Goal: Task Accomplishment & Management: Use online tool/utility

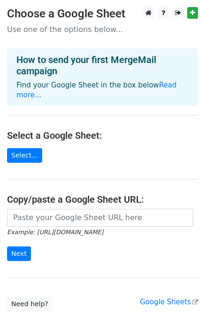
click at [63, 130] on h4 "Select a Google Sheet:" at bounding box center [102, 135] width 191 height 11
click at [28, 150] on link "Select..." at bounding box center [24, 155] width 35 height 15
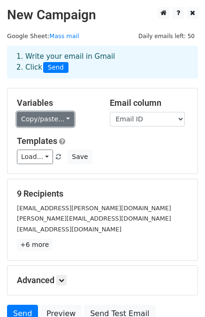
click at [26, 123] on link "Copy/paste..." at bounding box center [45, 119] width 57 height 15
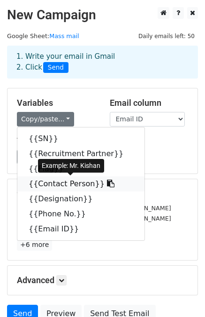
click at [47, 186] on link "{{Contact Person}}" at bounding box center [80, 183] width 127 height 15
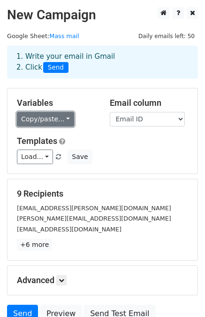
click at [64, 119] on link "Copy/paste..." at bounding box center [45, 119] width 57 height 15
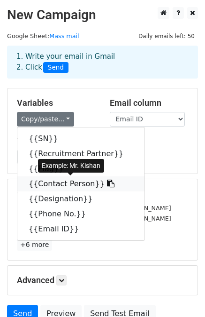
click at [55, 182] on link "{{Contact Person}}" at bounding box center [80, 183] width 127 height 15
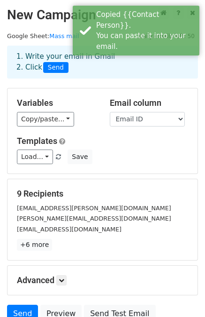
click at [39, 111] on div "Variables Copy/paste... {{SN}} {{Recruitment Partner}} {{Flag}} {{Contact Perso…" at bounding box center [56, 112] width 93 height 29
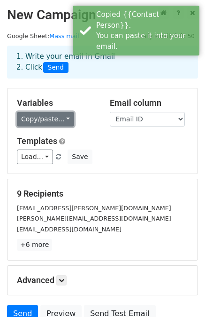
click at [42, 118] on link "Copy/paste..." at bounding box center [45, 119] width 57 height 15
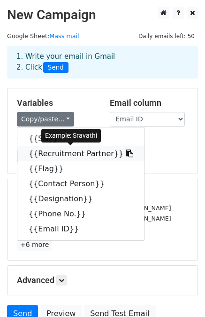
click at [43, 153] on link "{{Recruitment Partner}}" at bounding box center [80, 153] width 127 height 15
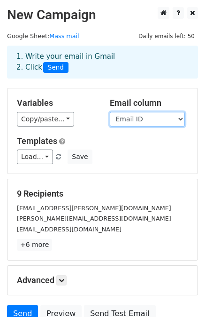
click at [155, 114] on select "SN Recruitment Partner Flag Contact Person Designation Phone No. Email ID" at bounding box center [147, 119] width 75 height 15
click at [110, 112] on select "SN Recruitment Partner Flag Contact Person Designation Phone No. Email ID" at bounding box center [147, 119] width 75 height 15
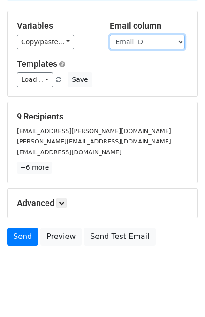
scroll to position [85, 0]
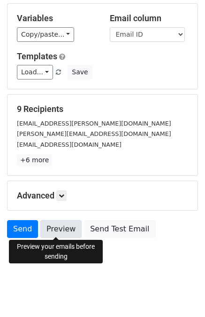
click at [52, 232] on link "Preview" at bounding box center [60, 229] width 41 height 18
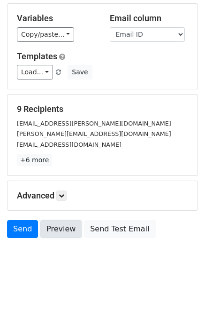
click at [59, 228] on link "Preview" at bounding box center [60, 229] width 41 height 18
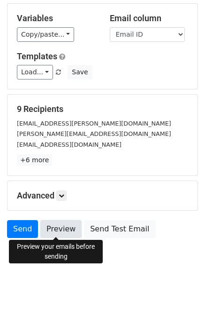
click at [64, 236] on link "Preview" at bounding box center [60, 229] width 41 height 18
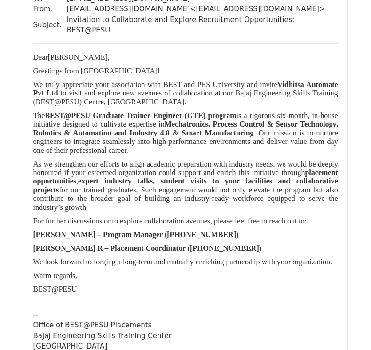
scroll to position [2404, 0]
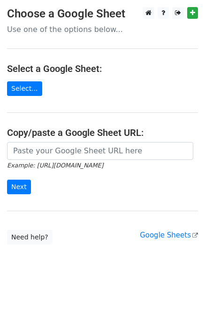
scroll to position [2, 0]
